Goal: Task Accomplishment & Management: Use online tool/utility

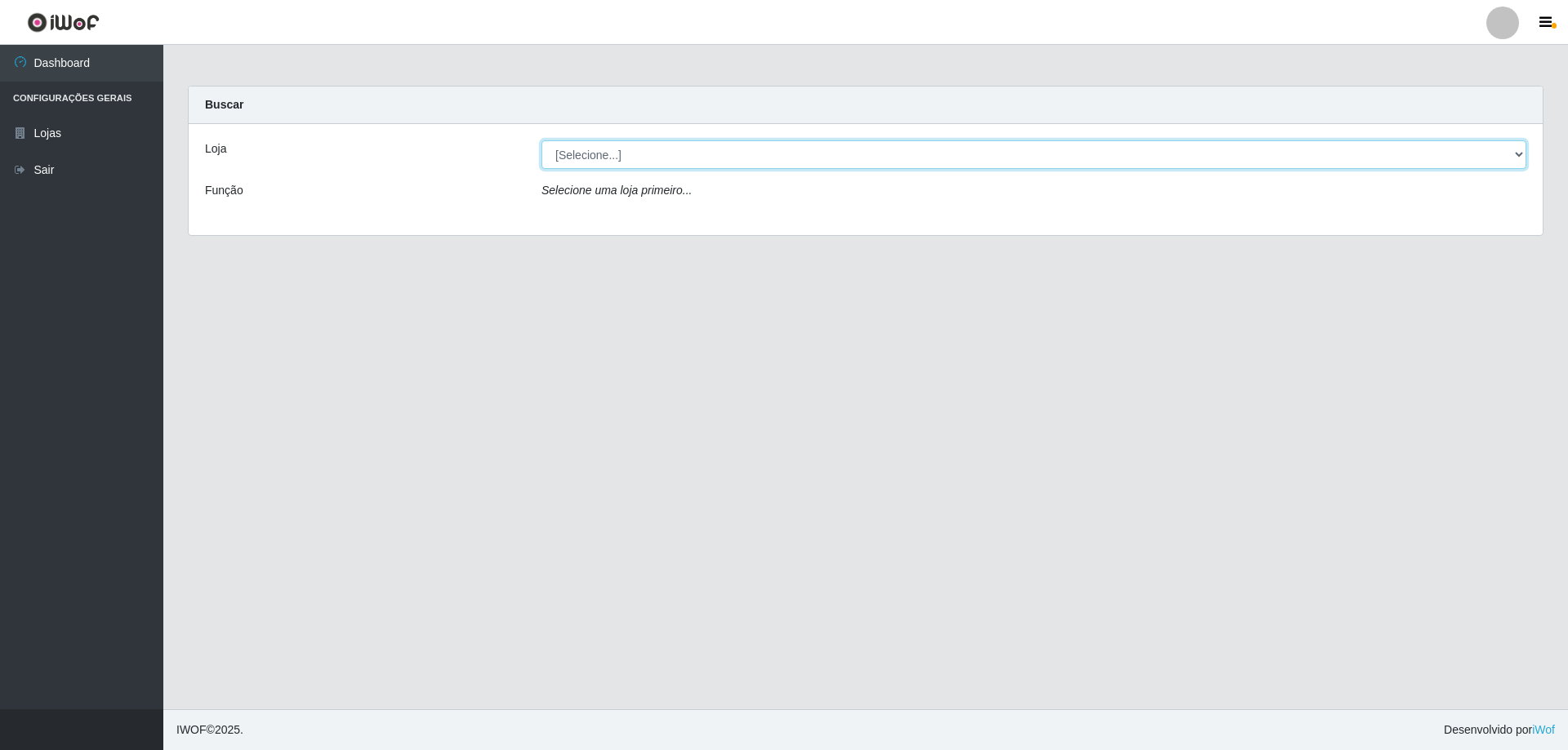
click at [1516, 159] on select "[Selecione...] Atacado Vem - [STREET_ADDRESS]" at bounding box center [1033, 154] width 985 height 28
select select "461"
click at [541, 141] on select "[Selecione...] Atacado Vem - [STREET_ADDRESS]" at bounding box center [1033, 154] width 985 height 28
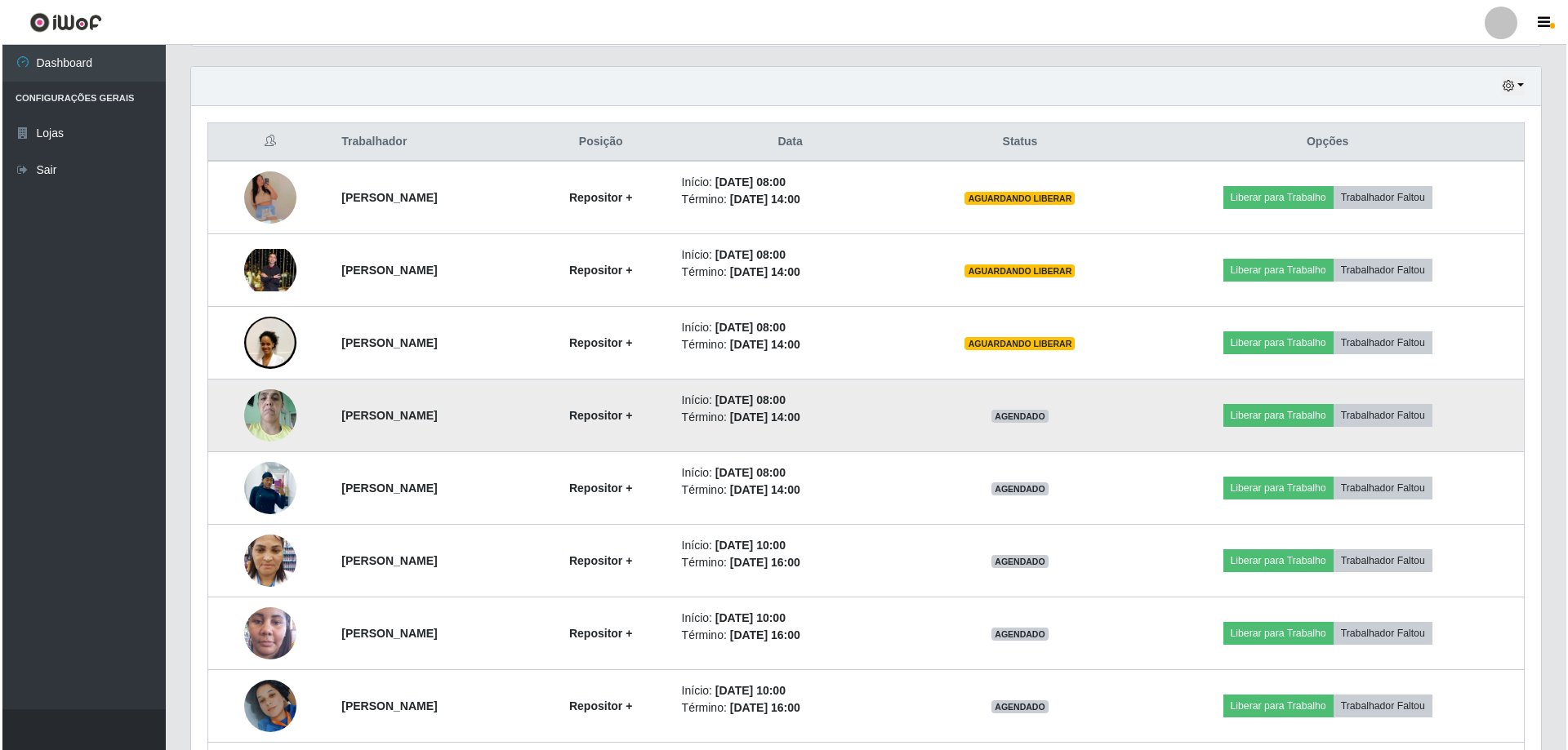
scroll to position [571, 0]
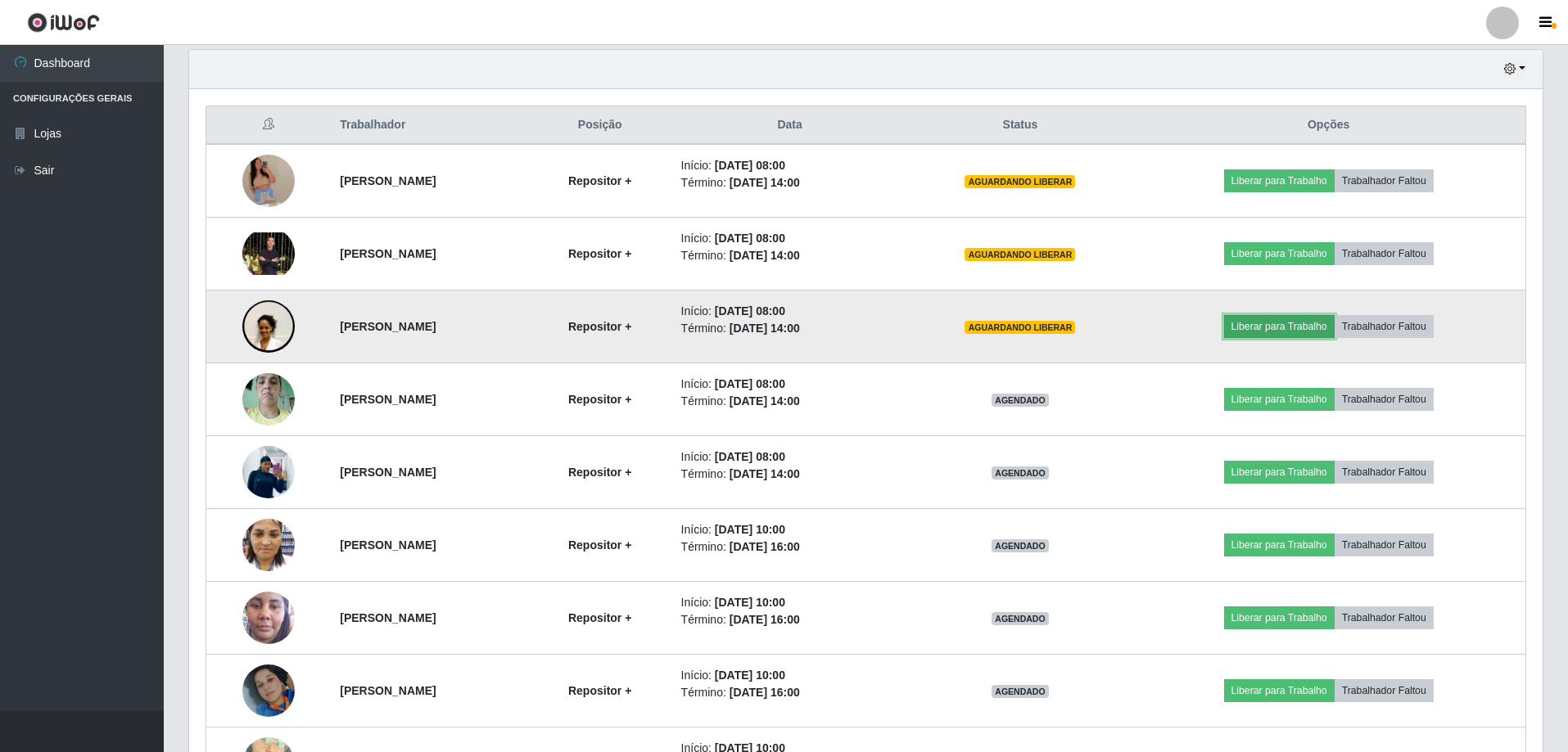
click at [1329, 322] on button "Liberar para Trabalho" at bounding box center [1279, 327] width 111 height 23
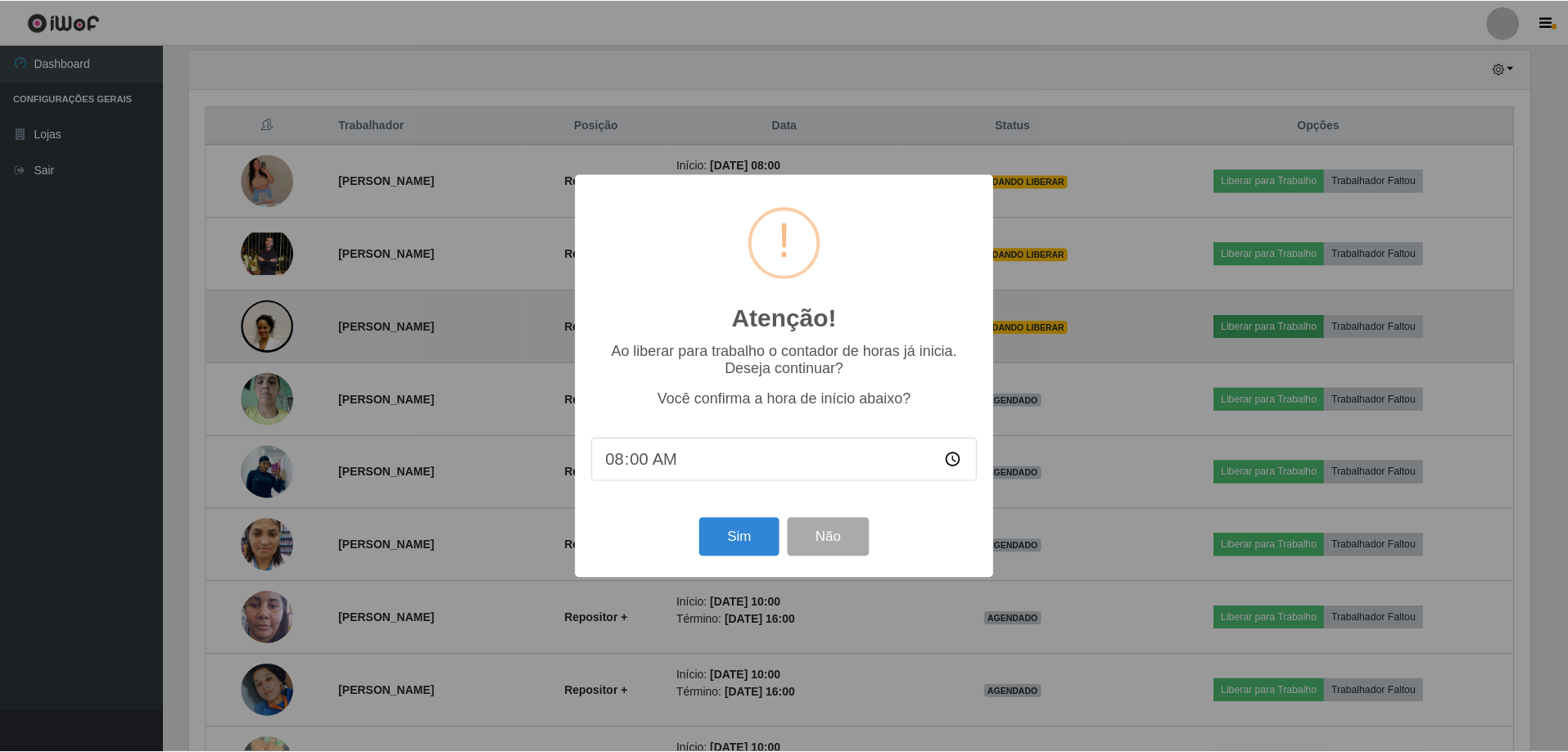
scroll to position [340, 1345]
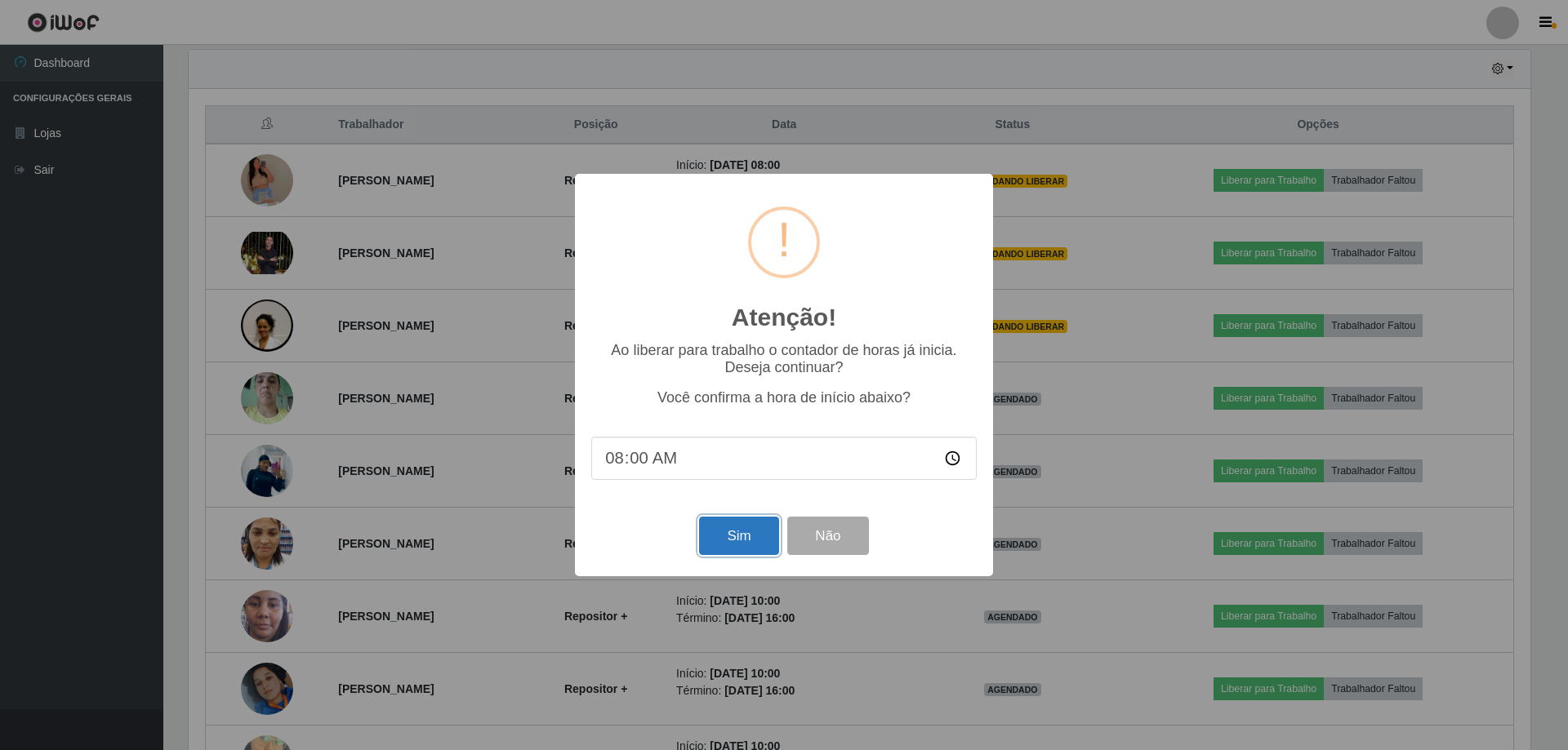
click at [749, 537] on button "Sim" at bounding box center [738, 537] width 80 height 39
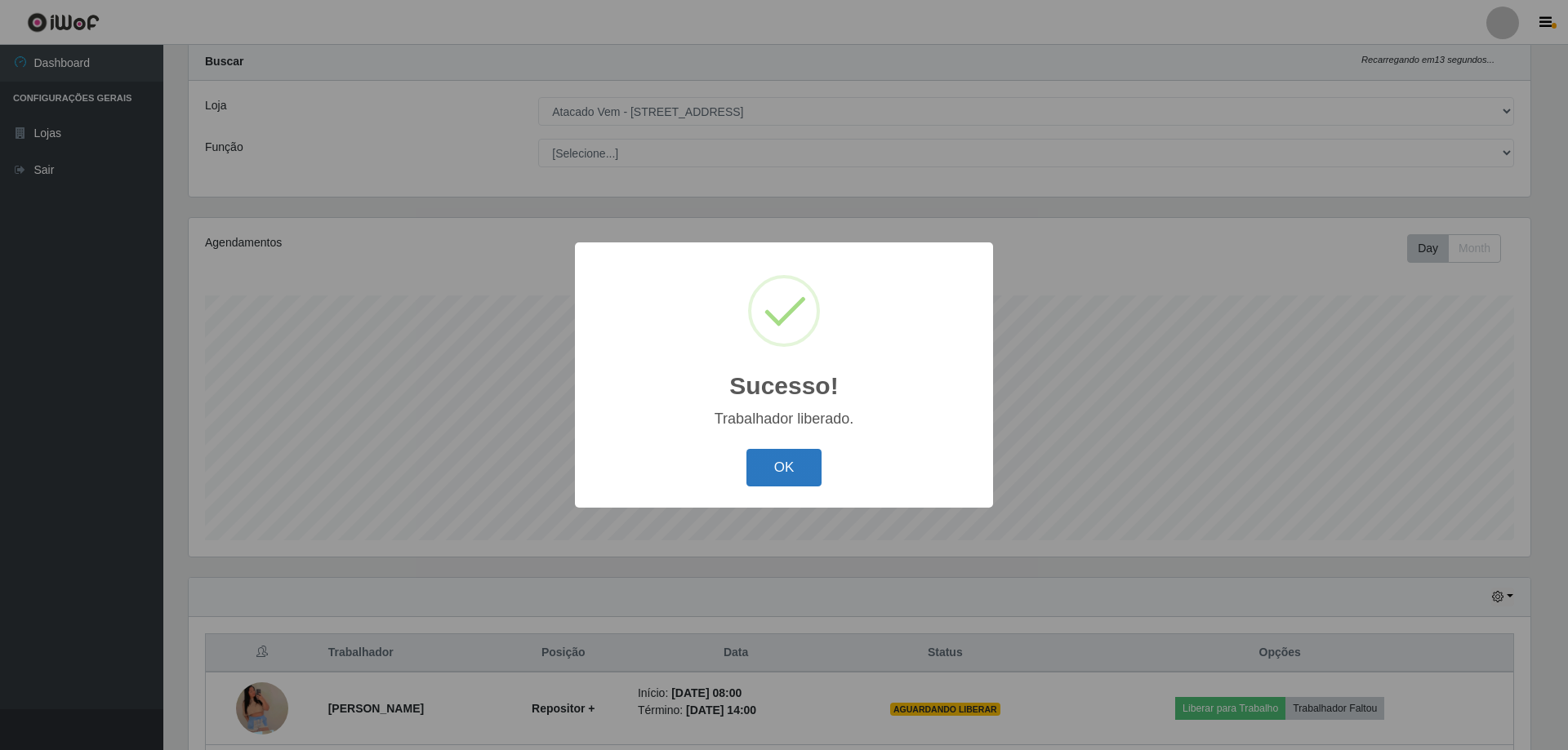
click at [773, 471] on button "OK" at bounding box center [784, 469] width 76 height 39
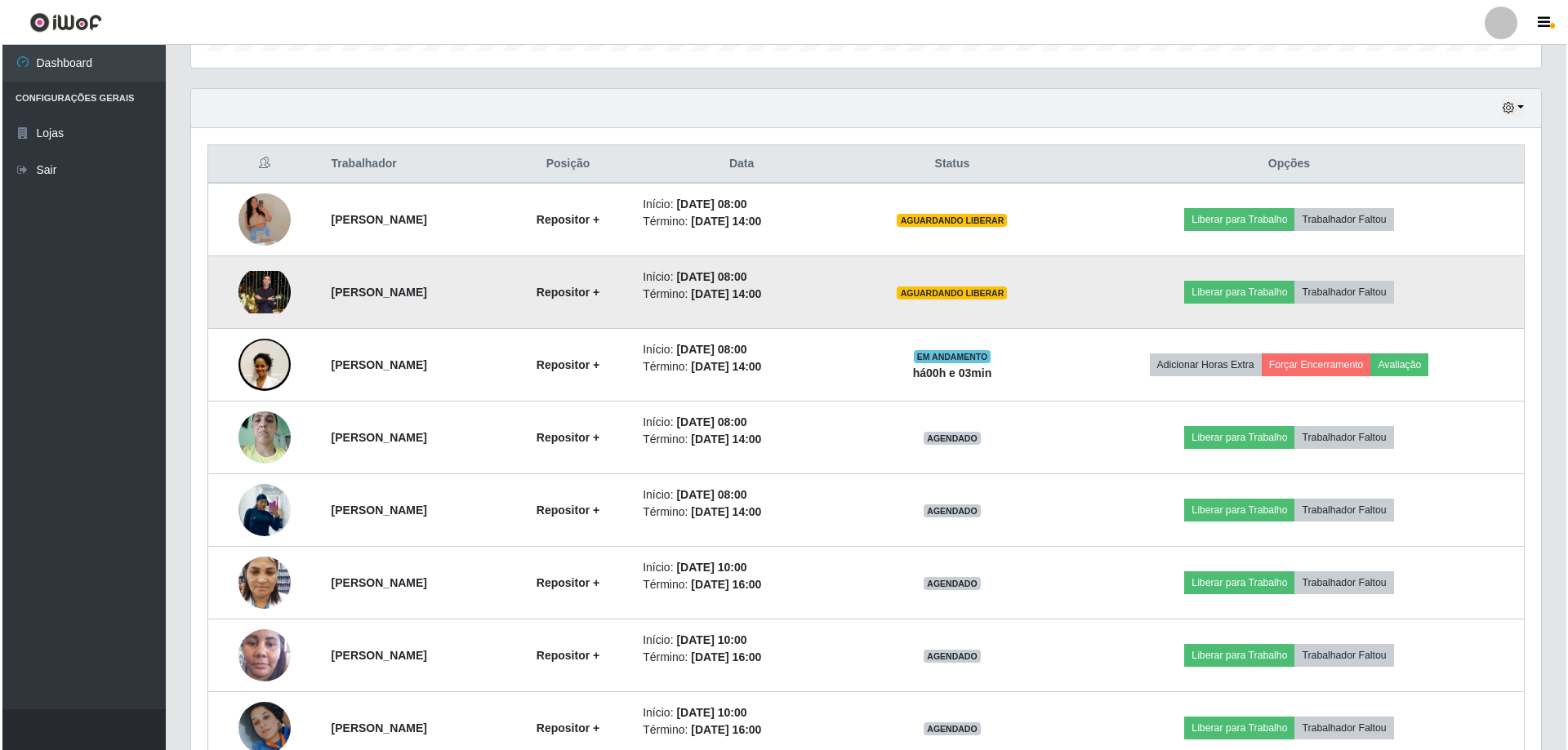
scroll to position [534, 0]
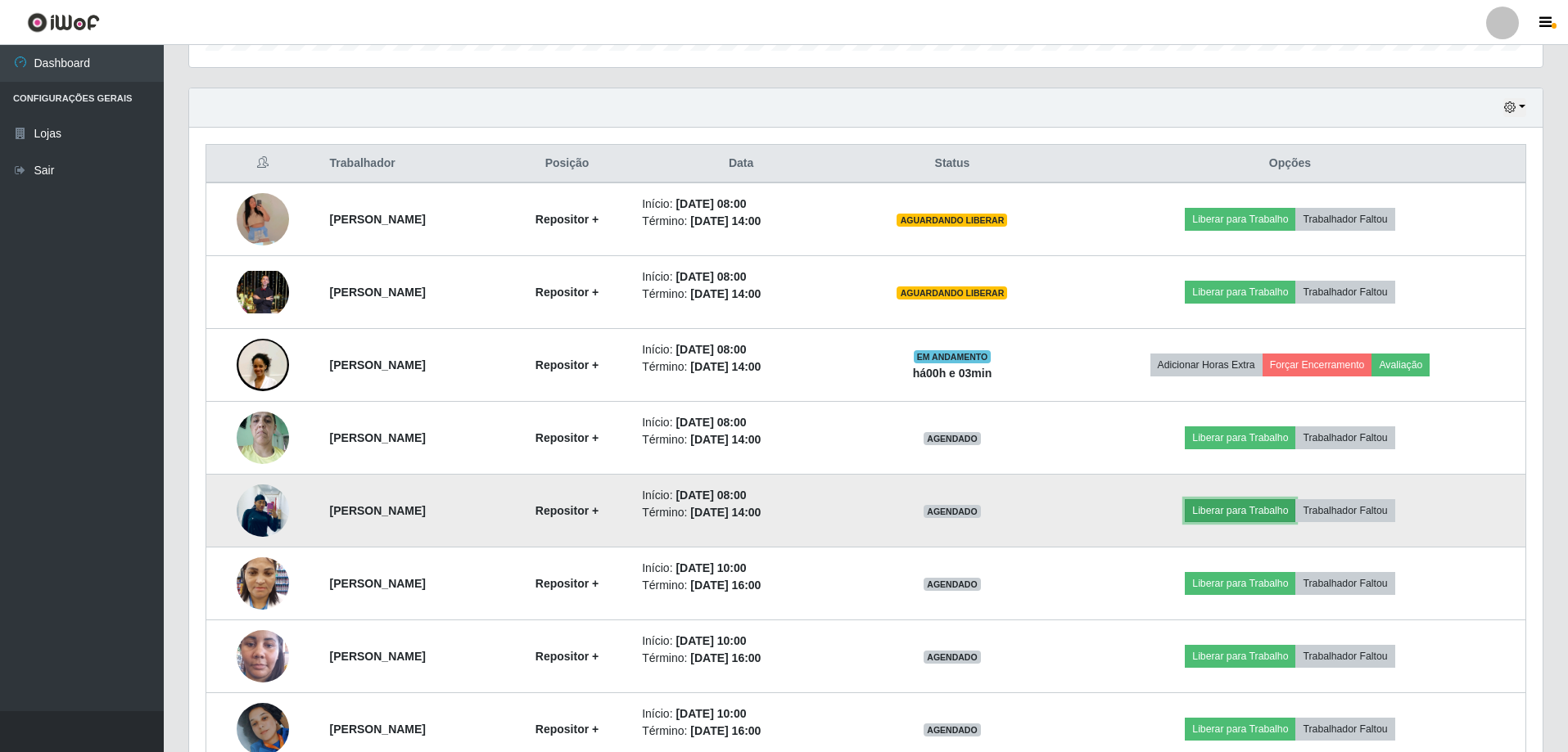
click at [1250, 504] on button "Liberar para Trabalho" at bounding box center [1240, 511] width 111 height 23
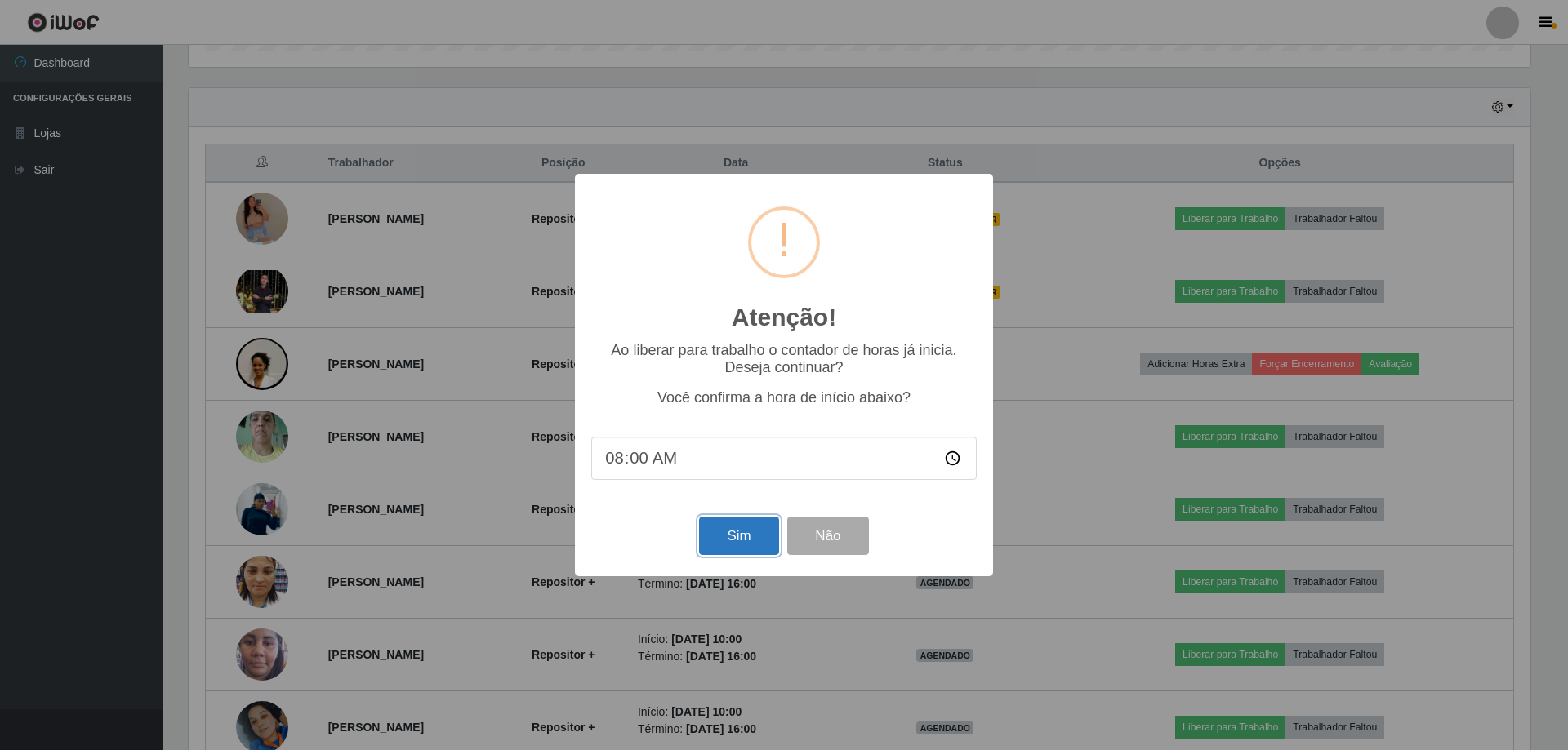
click at [723, 538] on button "Sim" at bounding box center [738, 537] width 80 height 39
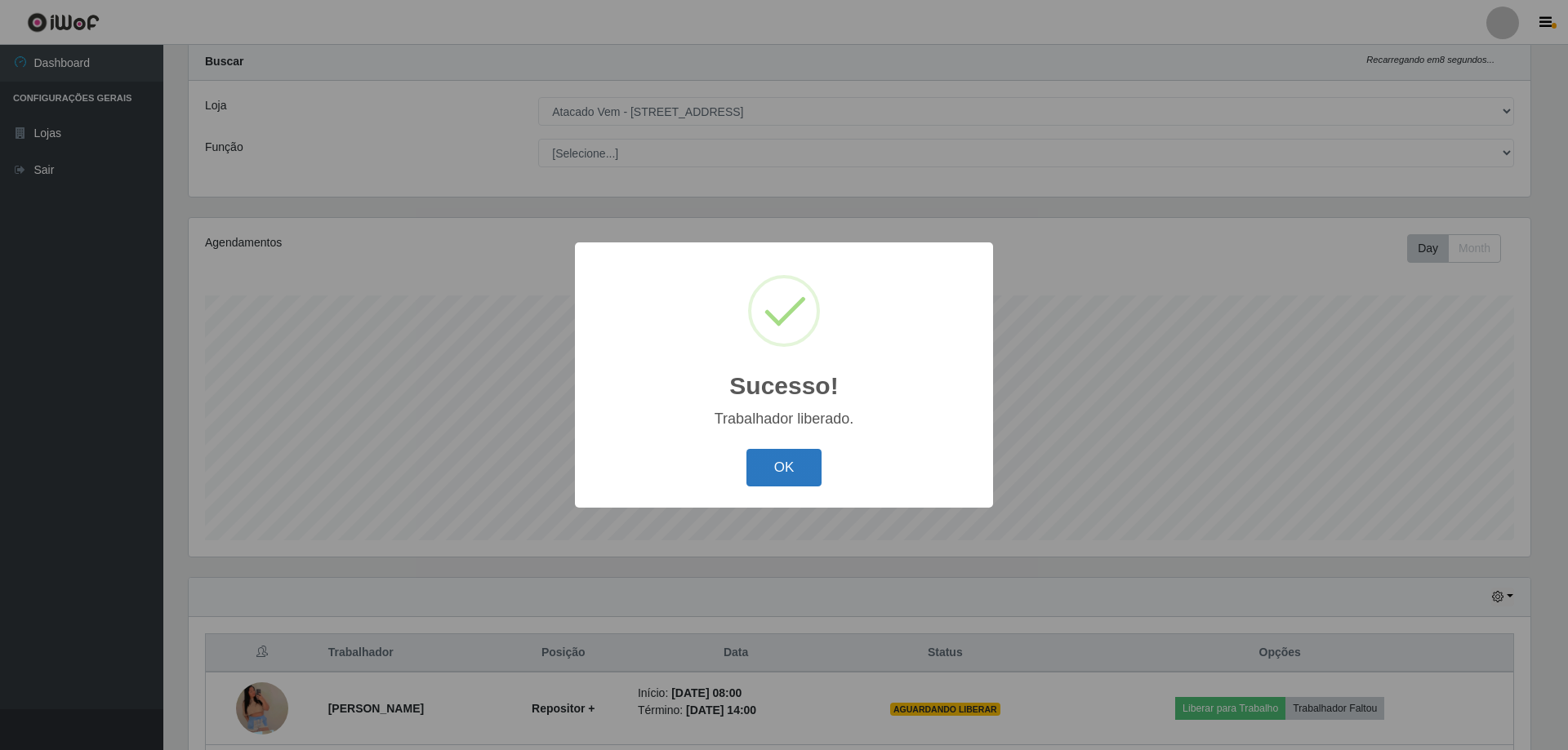
click at [780, 464] on button "OK" at bounding box center [784, 469] width 76 height 39
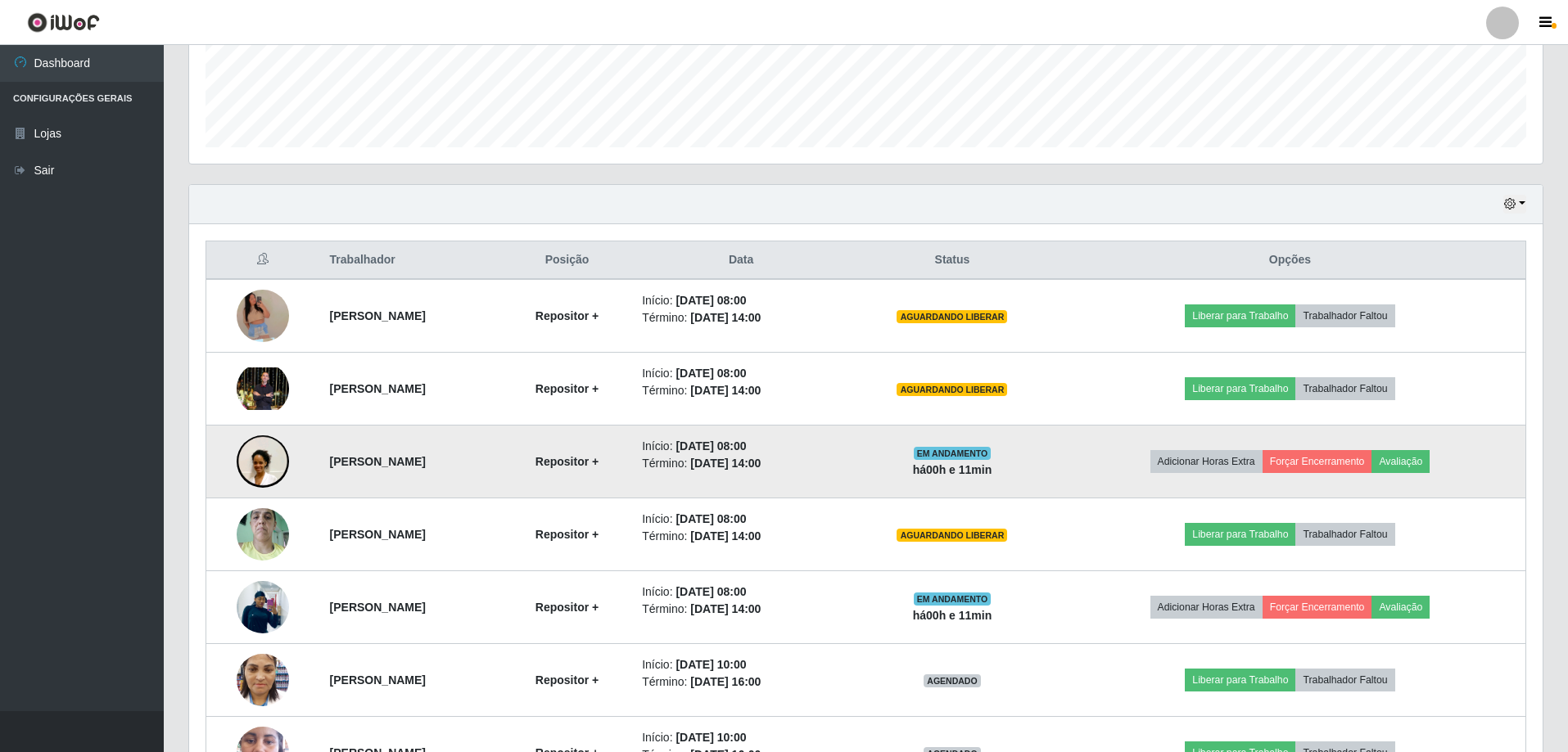
scroll to position [452, 0]
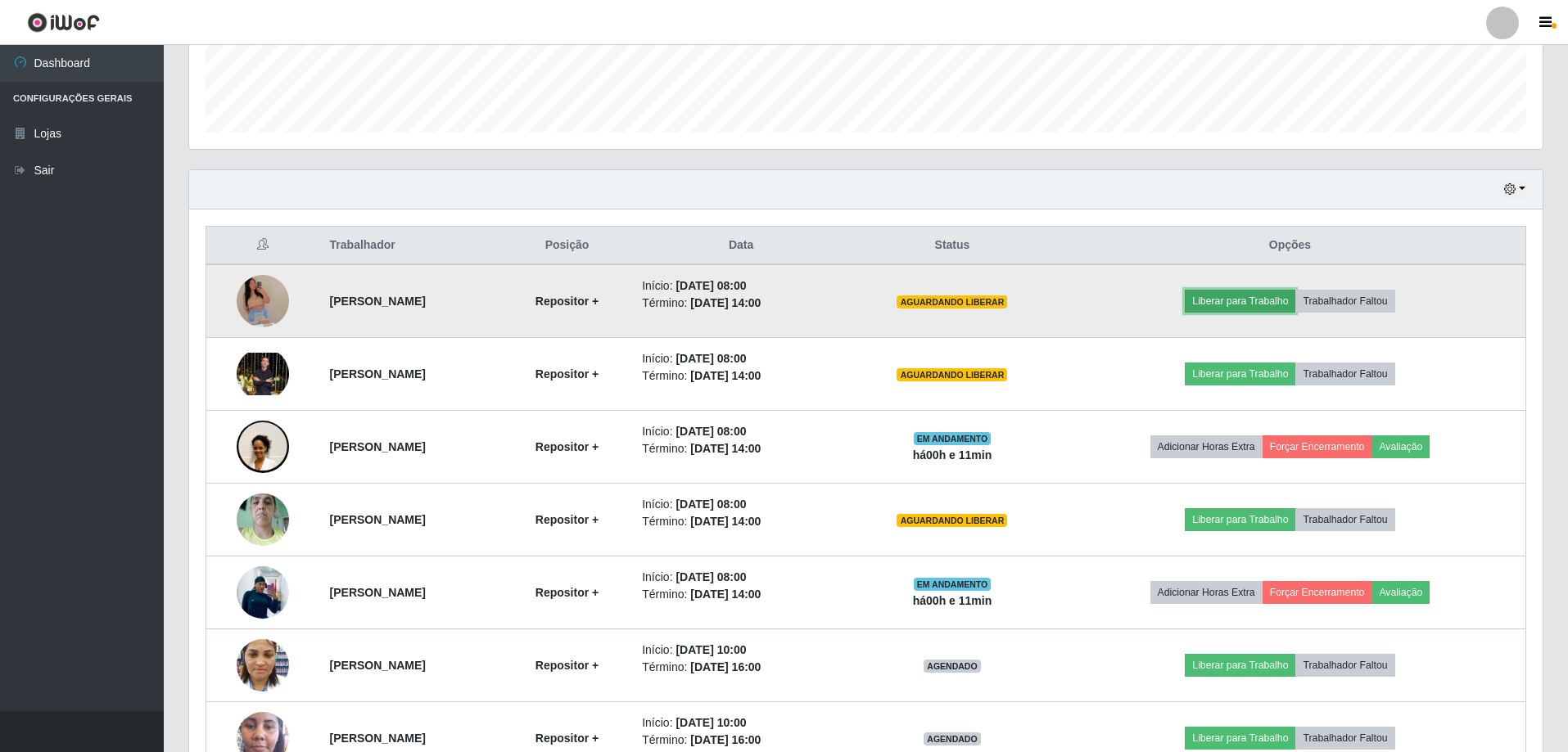
click at [1268, 301] on button "Liberar para Trabalho" at bounding box center [1240, 302] width 111 height 23
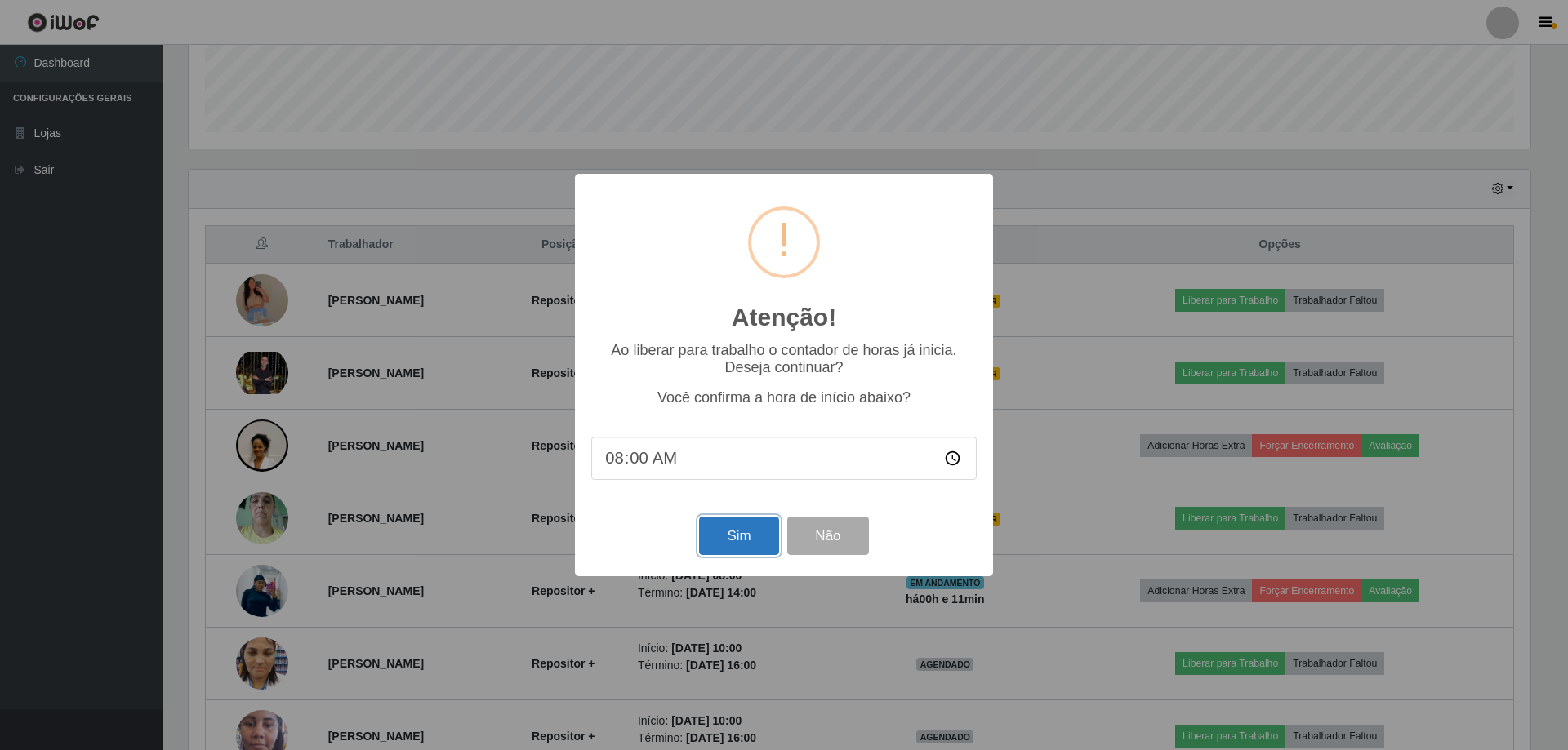
click at [748, 546] on button "Sim" at bounding box center [738, 537] width 80 height 39
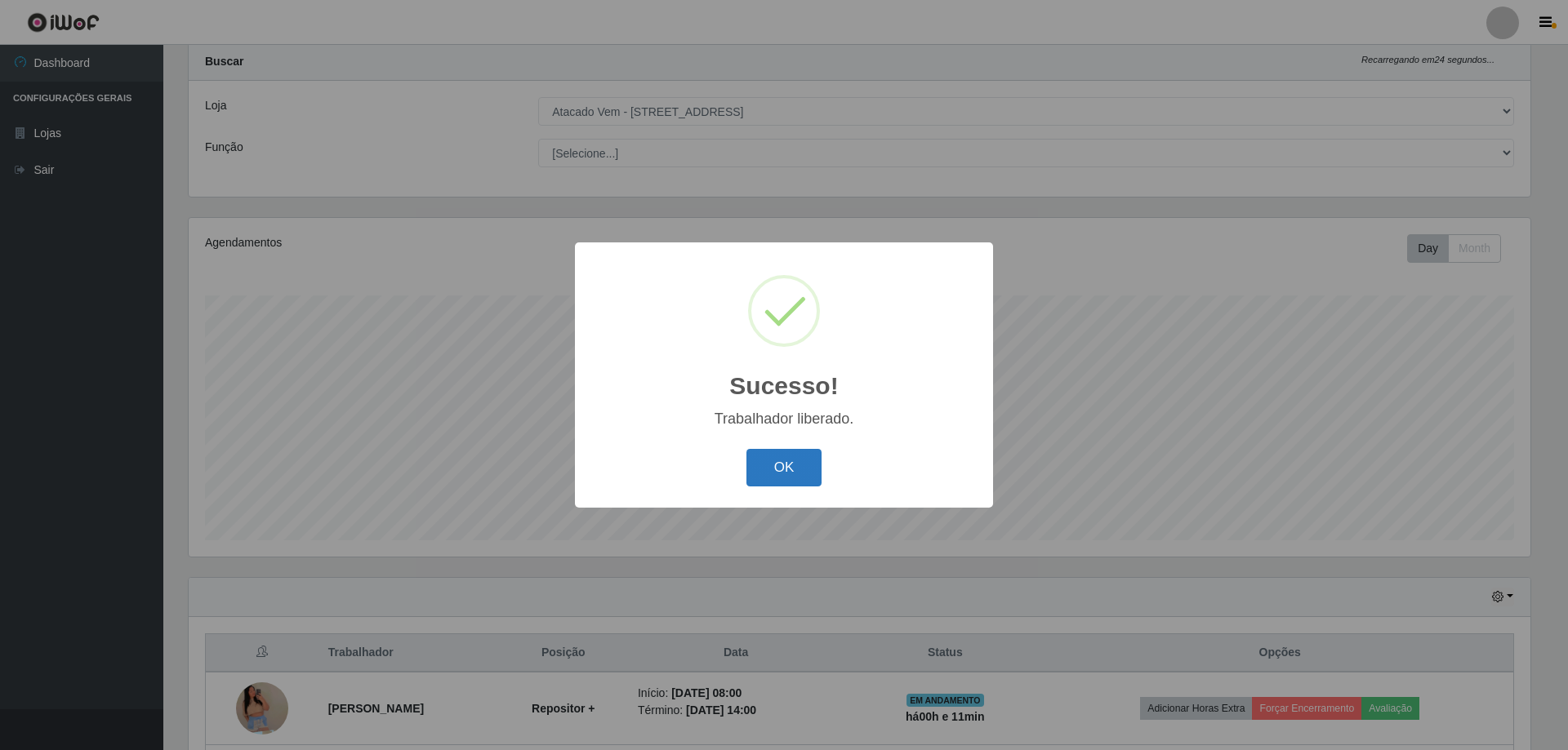
click at [786, 466] on button "OK" at bounding box center [784, 469] width 76 height 39
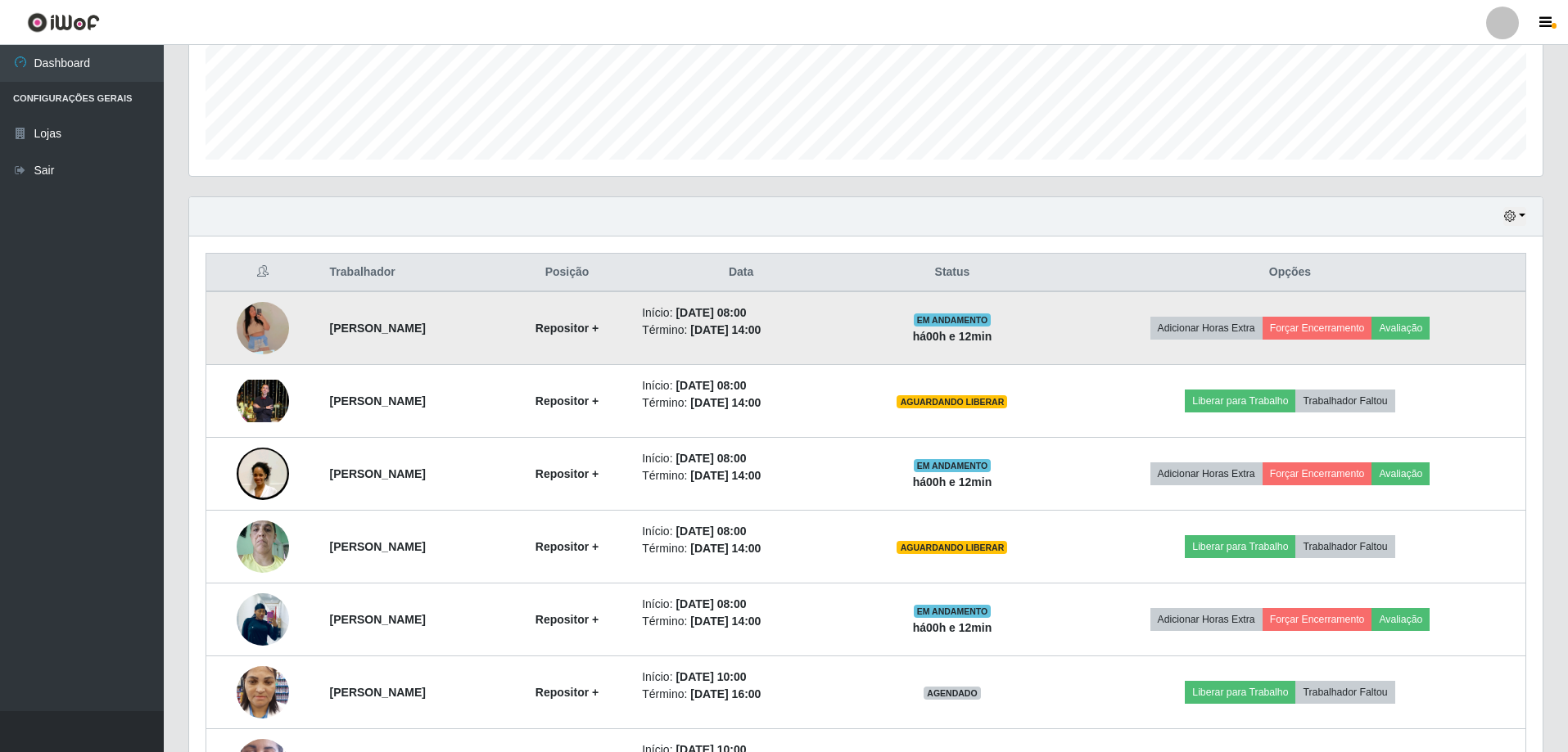
scroll to position [452, 0]
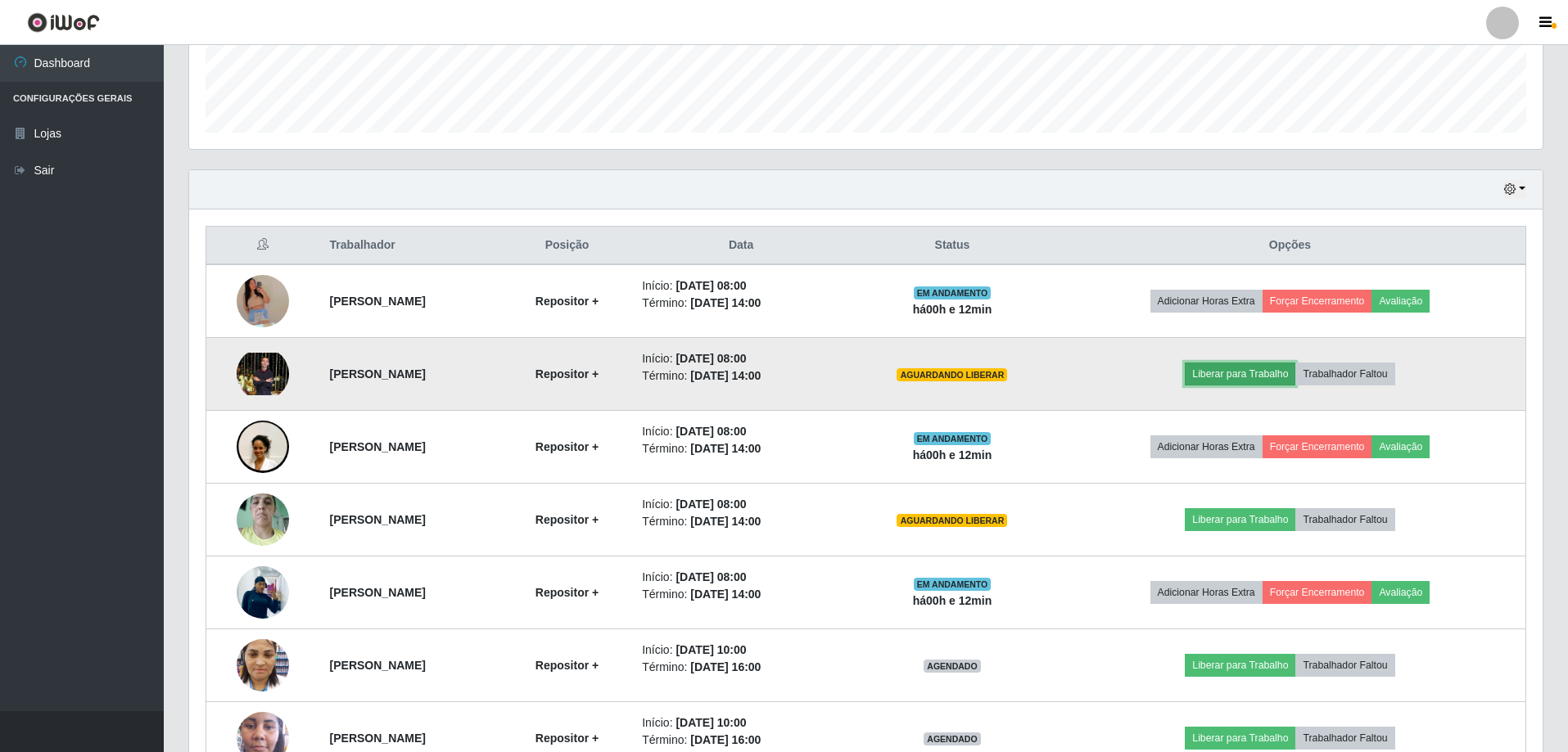
click at [1287, 378] on button "Liberar para Trabalho" at bounding box center [1240, 375] width 111 height 23
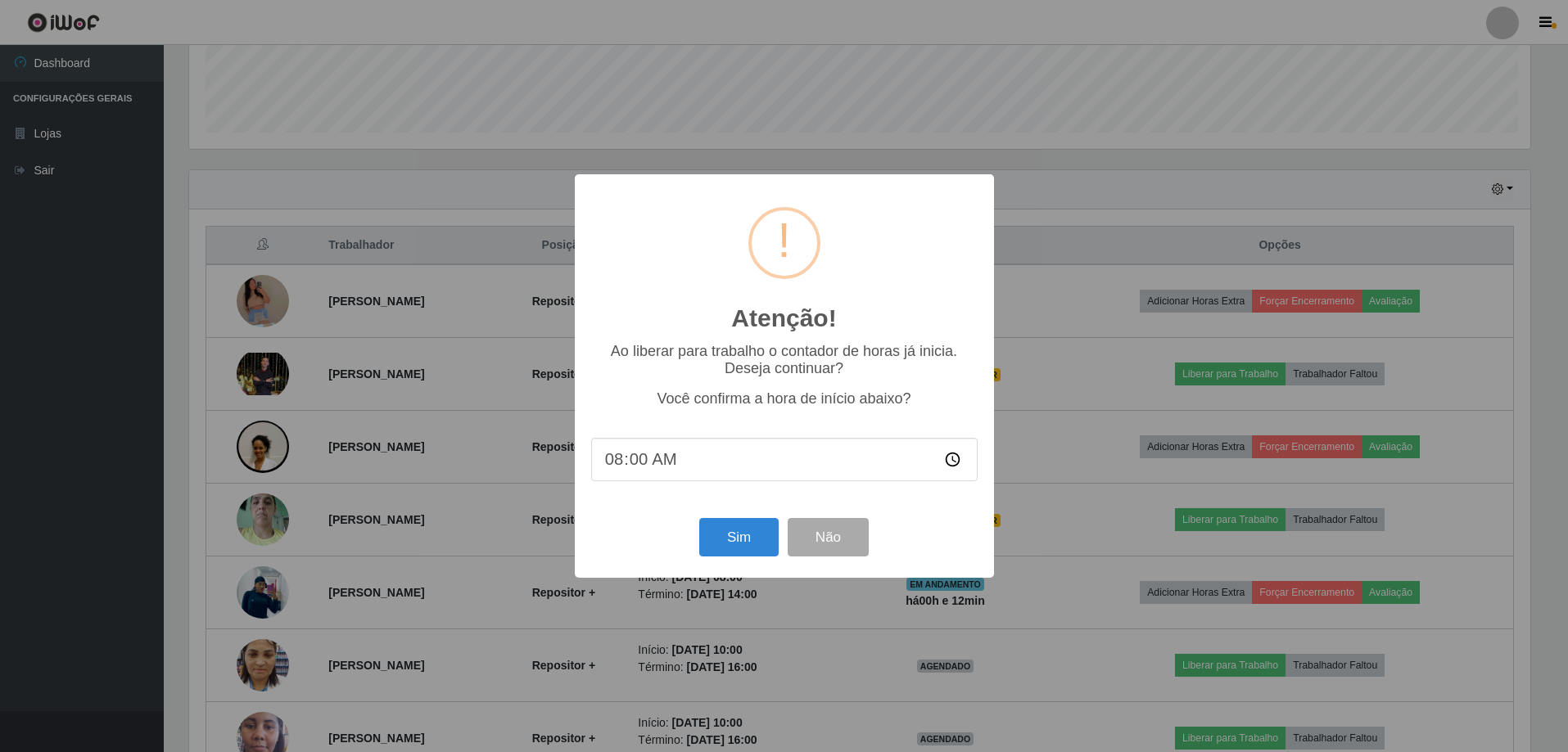
scroll to position [340, 1345]
click at [739, 543] on button "Sim" at bounding box center [740, 538] width 80 height 39
